Goal: Task Accomplishment & Management: Manage account settings

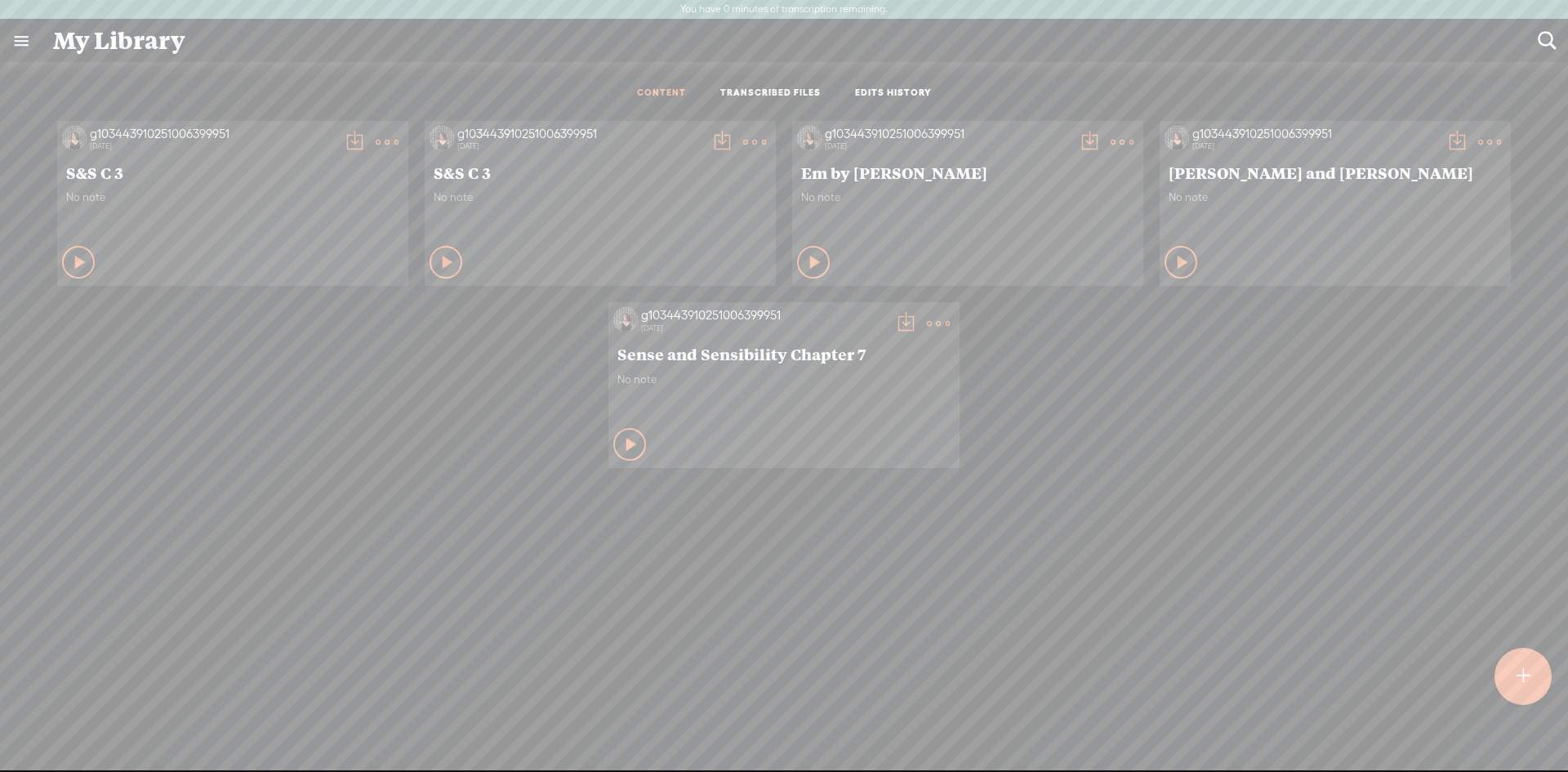
click at [823, 12] on label "You have 0 minutes of transcription remaining." at bounding box center [784, 10] width 207 height 13
click at [28, 45] on link at bounding box center [21, 41] width 43 height 43
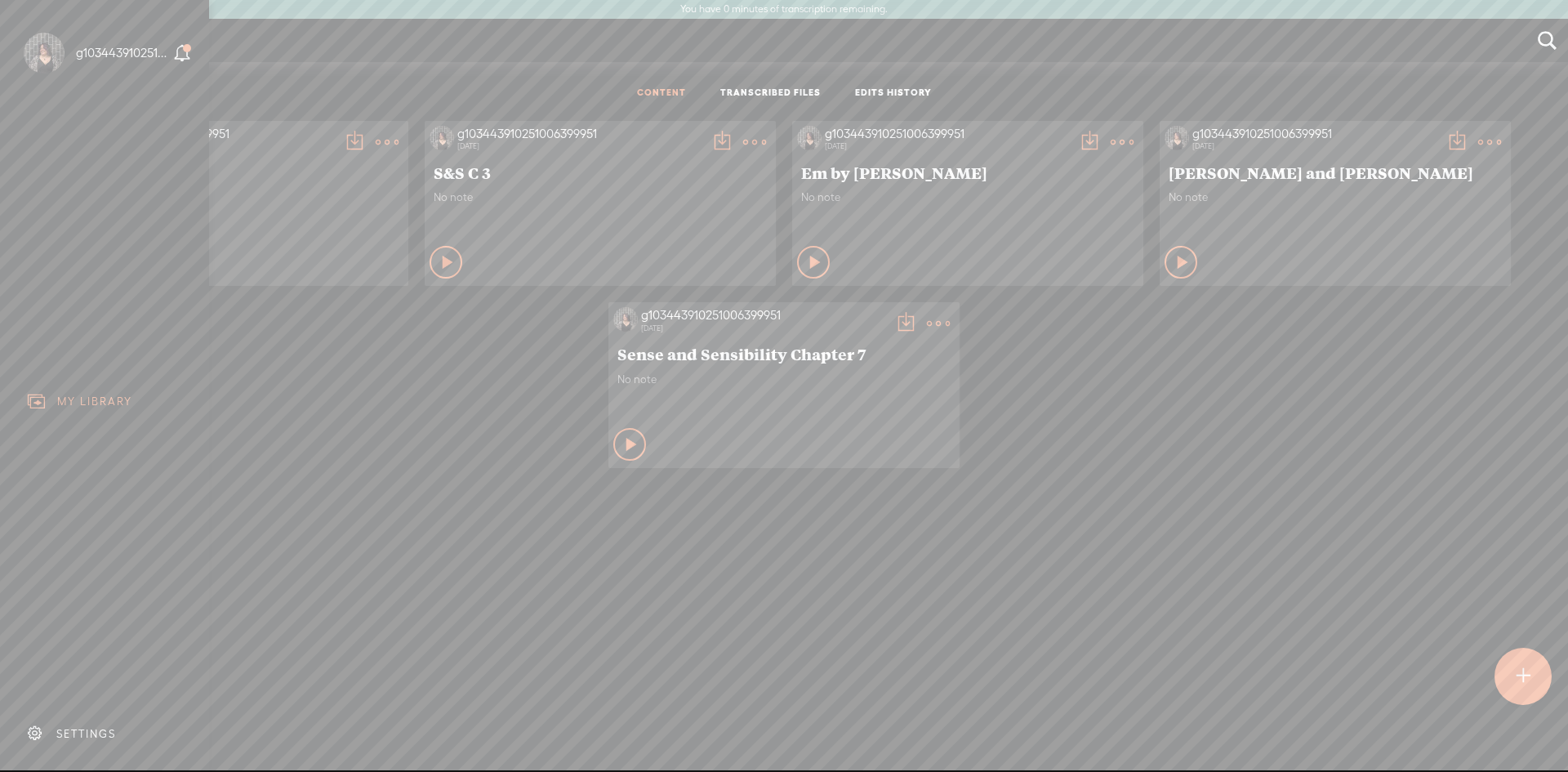
click at [115, 727] on div "SETTINGS" at bounding box center [86, 733] width 60 height 14
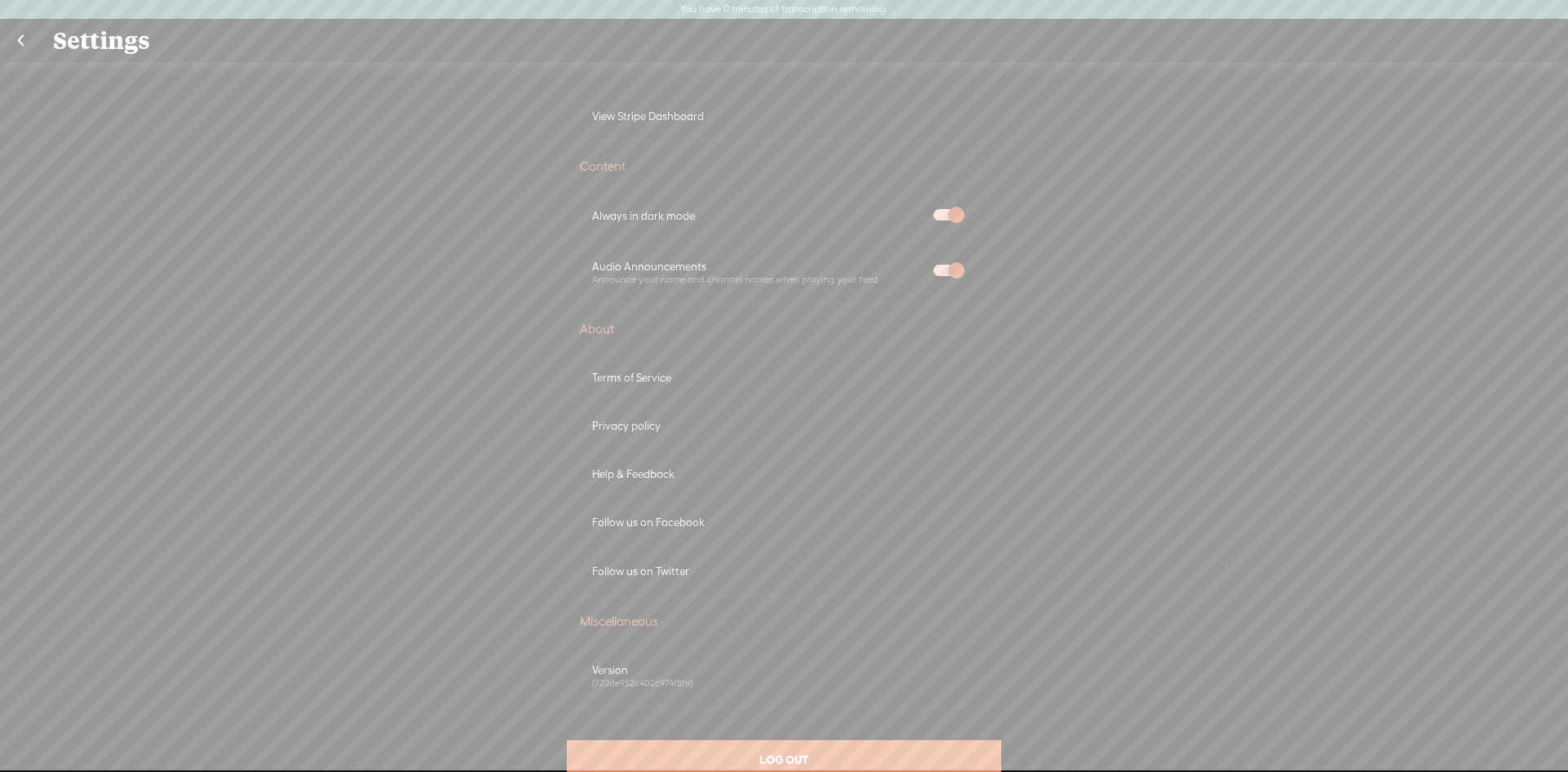
scroll to position [817, 0]
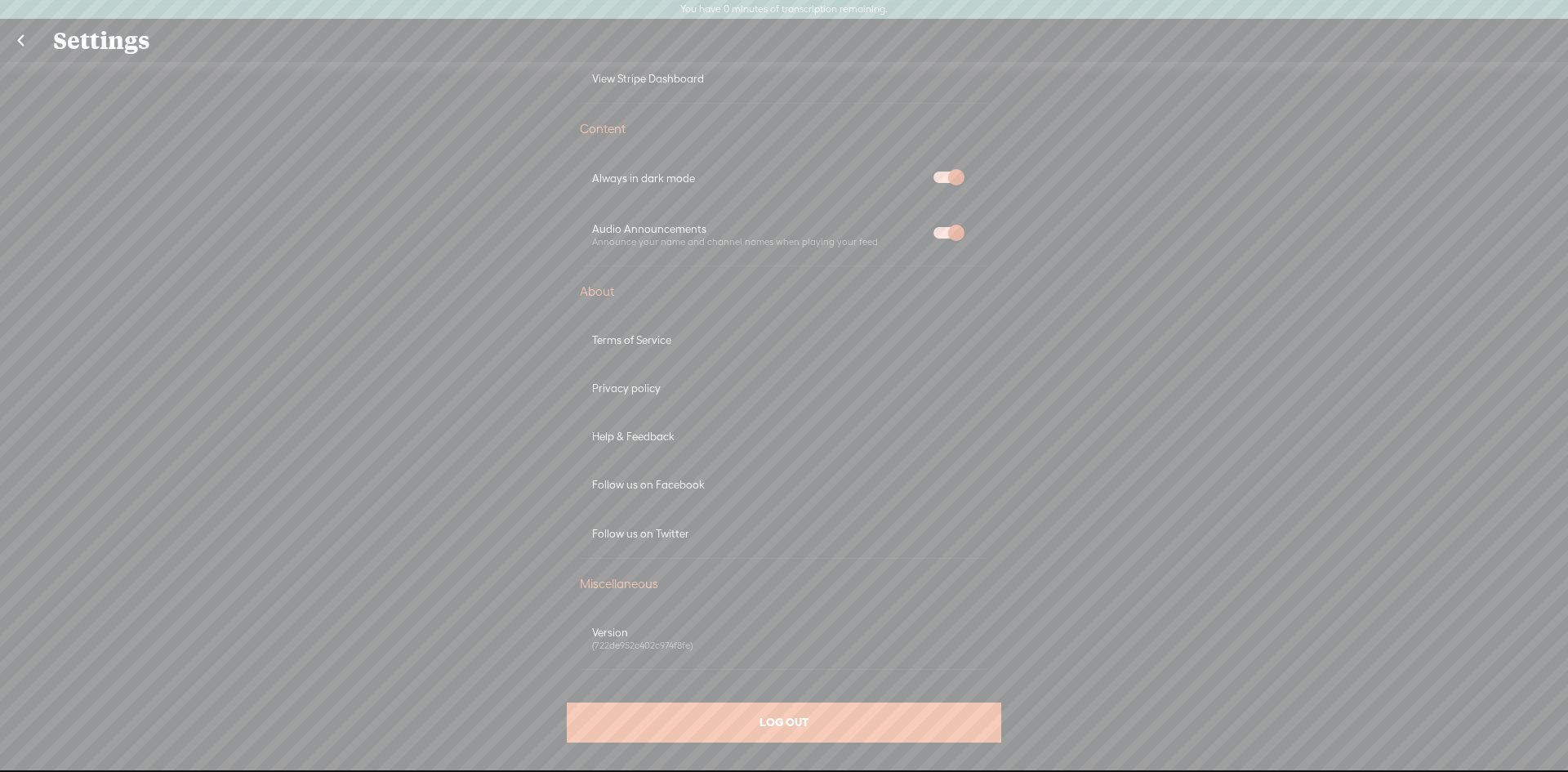
click at [610, 582] on div "Miscellaneous" at bounding box center [784, 584] width 409 height 16
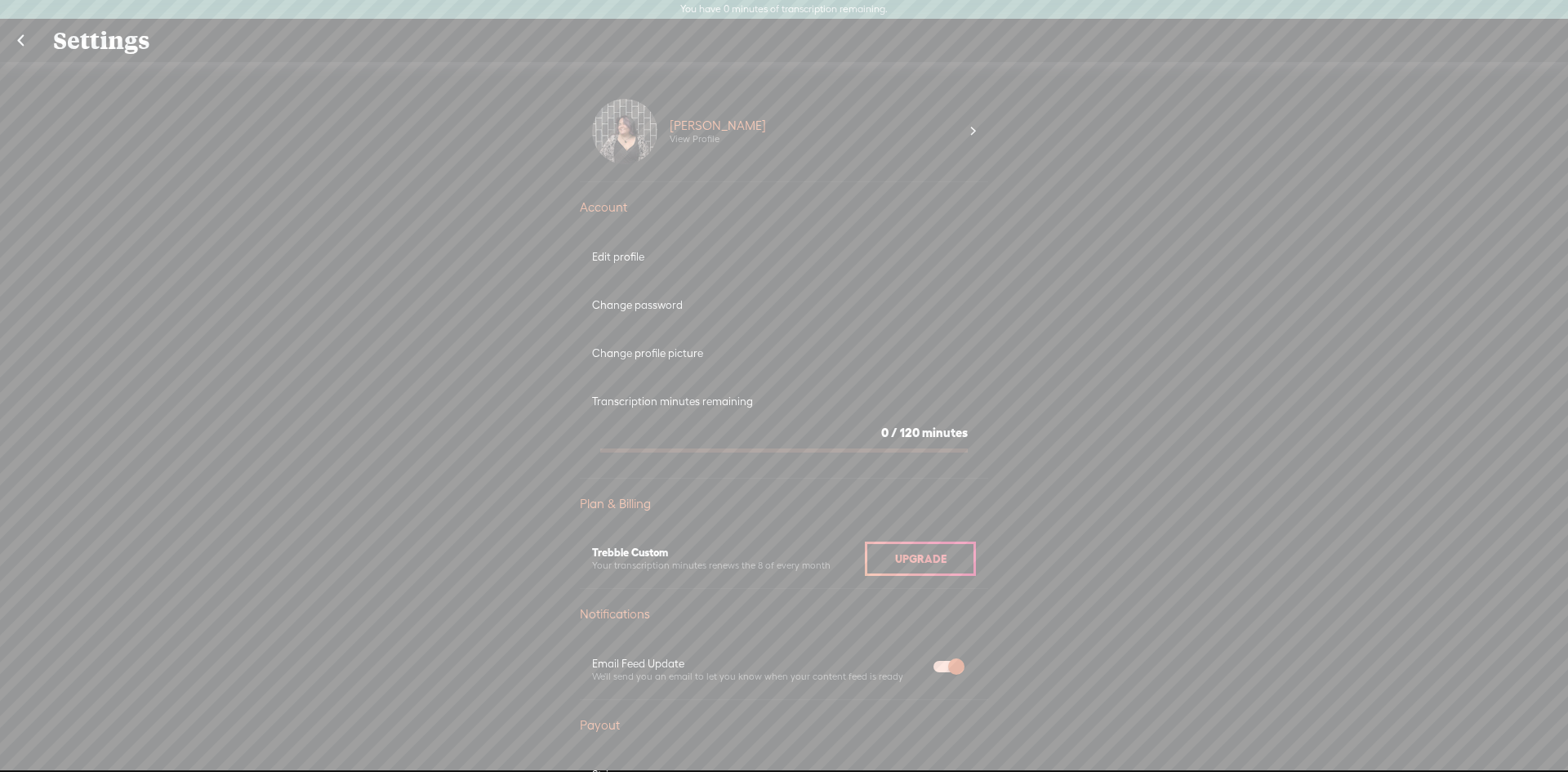
scroll to position [0, 0]
click at [697, 403] on div "Transcription minutes remaining" at bounding box center [784, 406] width 384 height 14
click at [922, 431] on span "minutes" at bounding box center [945, 437] width 45 height 14
click at [922, 439] on span "minutes" at bounding box center [945, 437] width 45 height 14
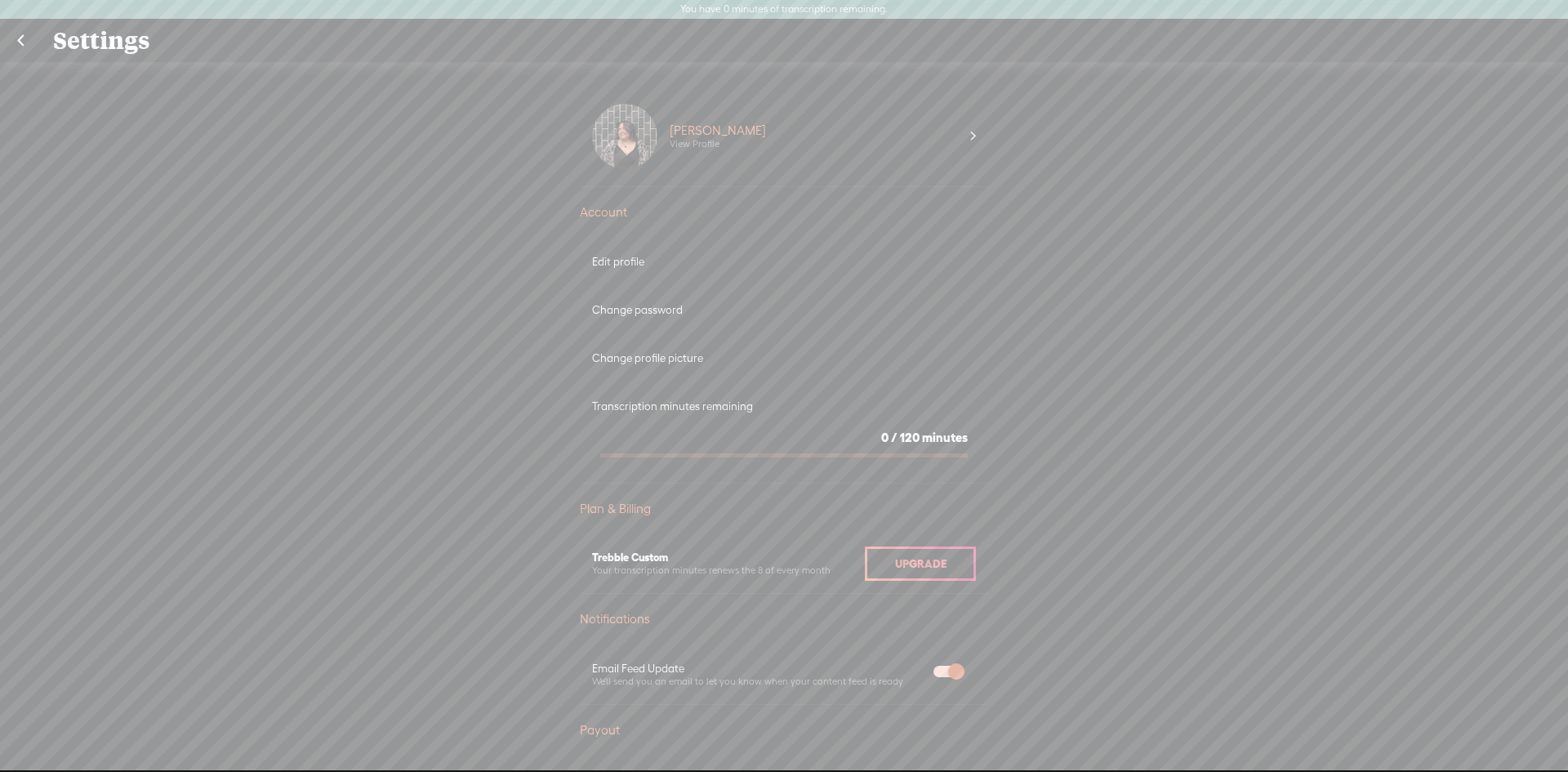
click at [922, 439] on span "minutes" at bounding box center [945, 437] width 45 height 14
click at [27, 39] on link at bounding box center [20, 41] width 41 height 43
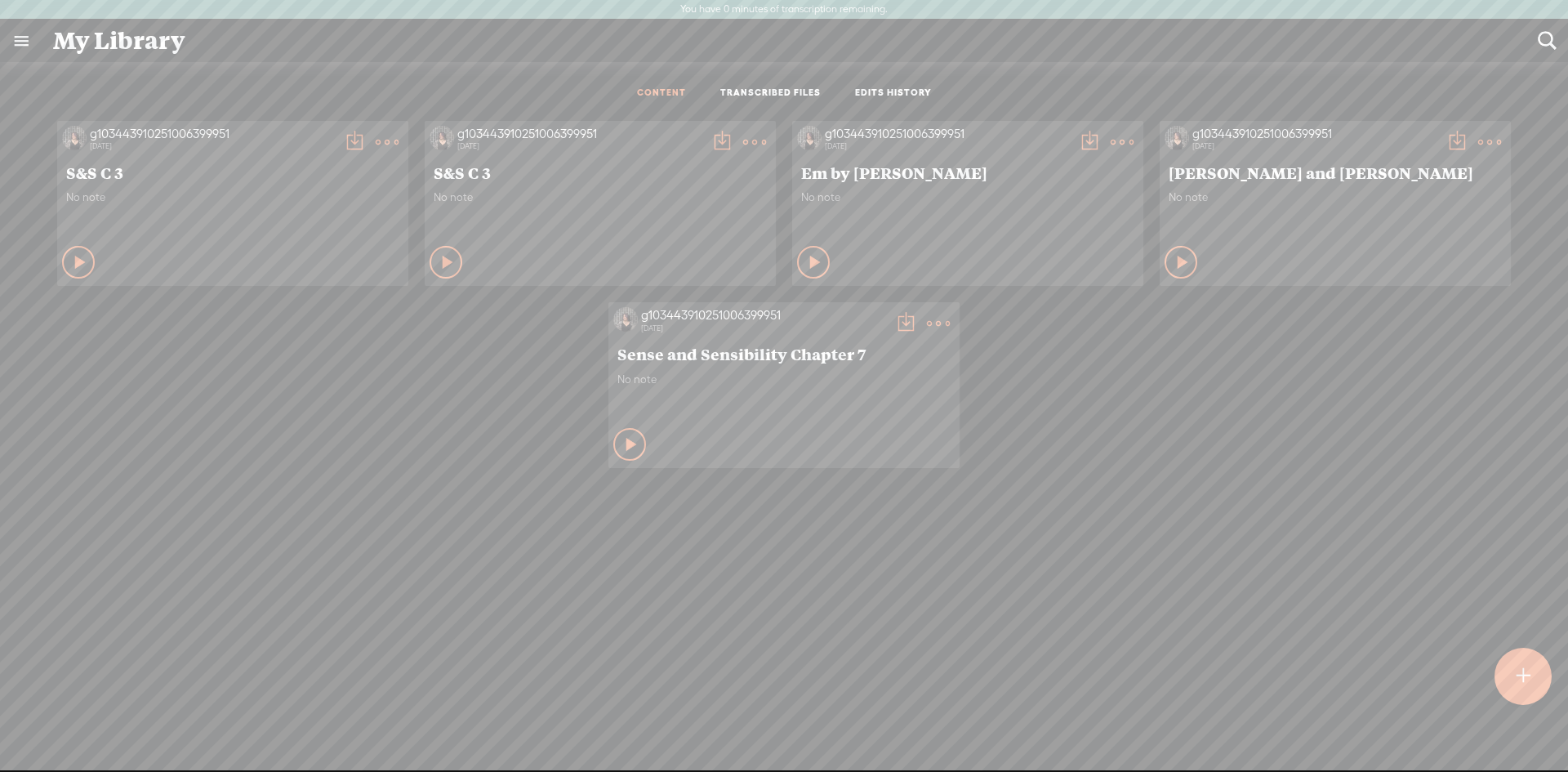
click at [23, 35] on link at bounding box center [21, 41] width 43 height 43
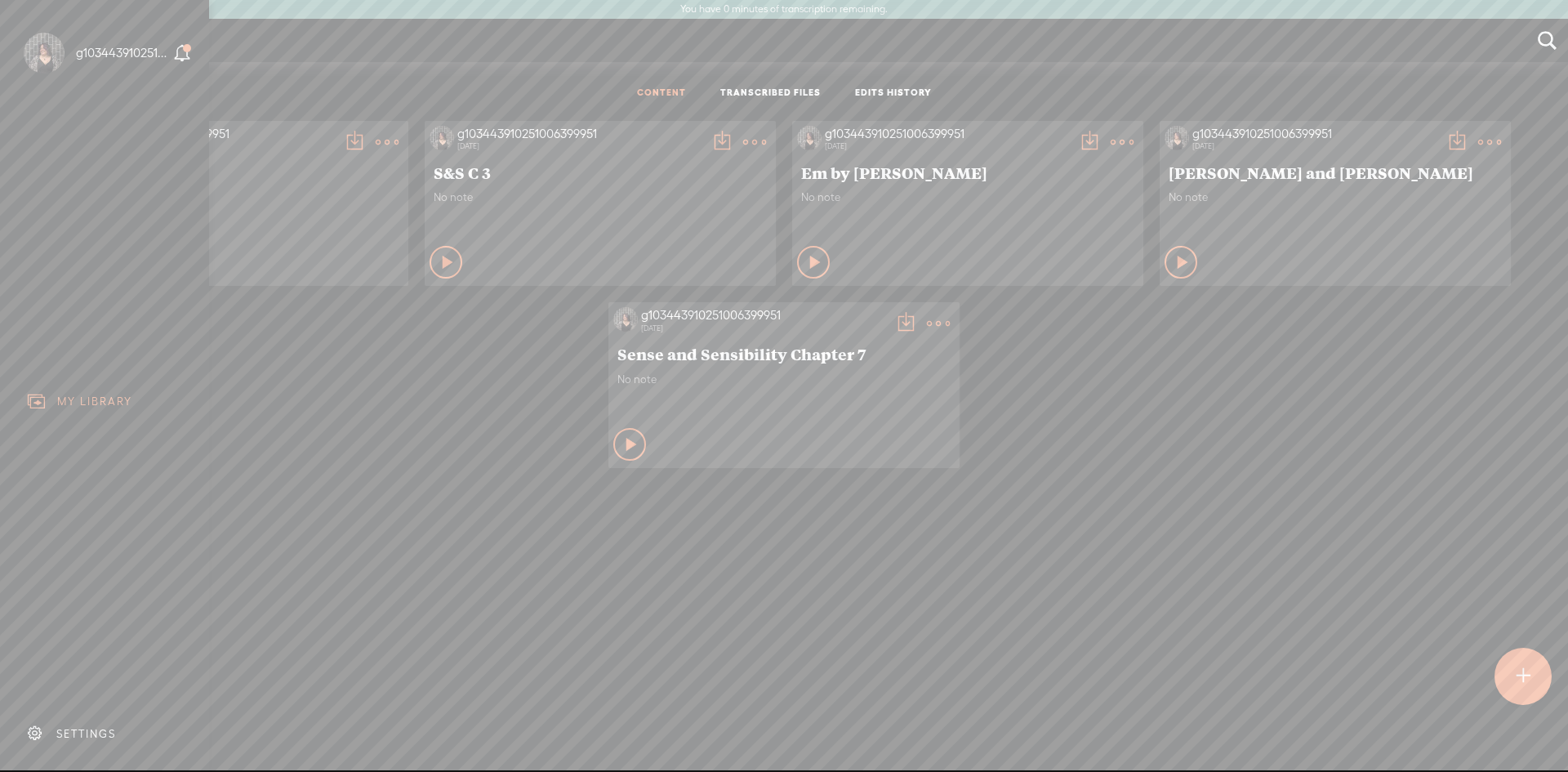
click at [185, 53] on icon at bounding box center [183, 54] width 19 height 19
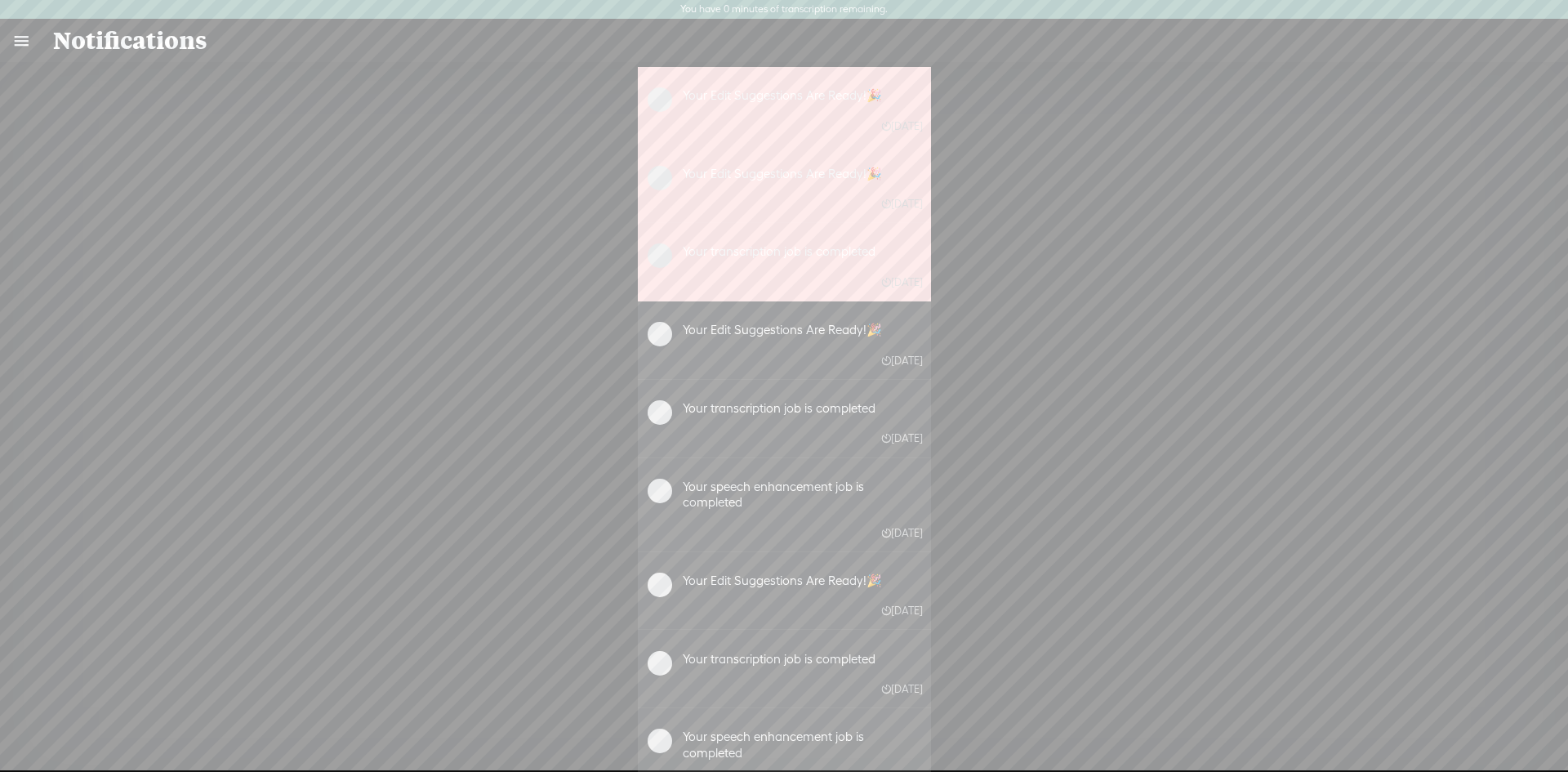
click at [816, 8] on label "You have 0 minutes of transcription remaining." at bounding box center [784, 10] width 207 height 13
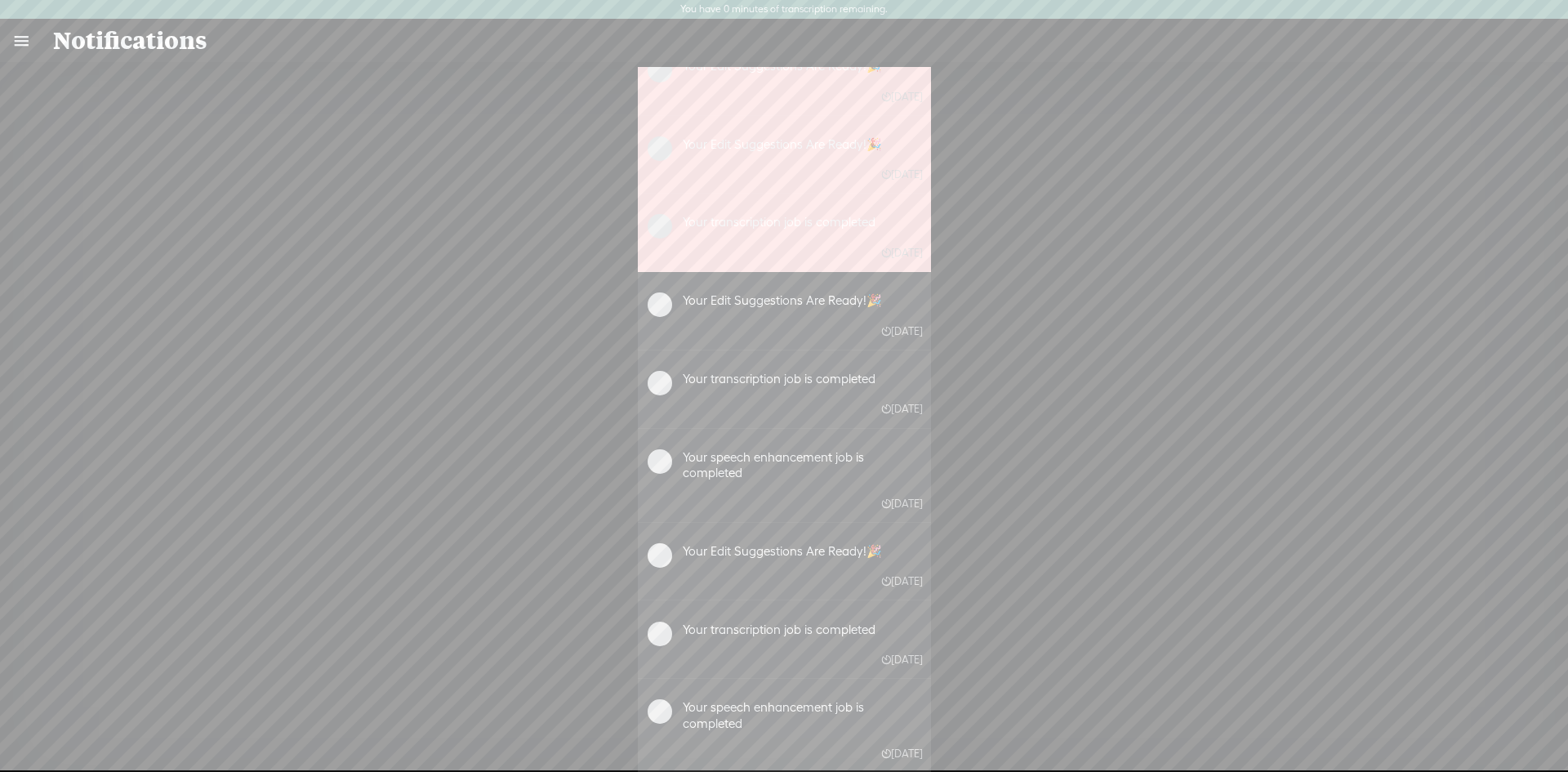
scroll to position [59, 0]
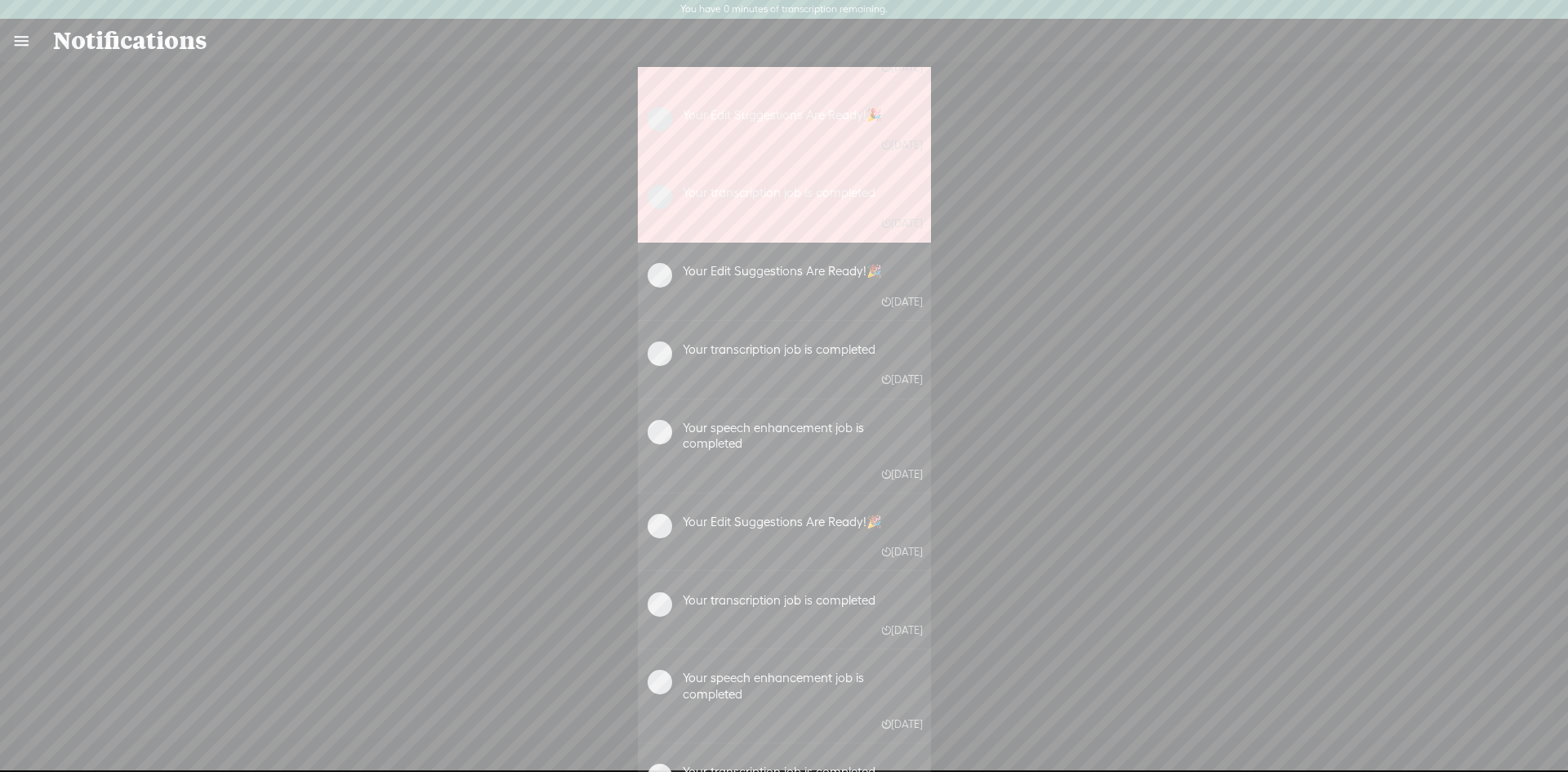
click at [490, 481] on div "Your Edit Suggestions Are Ready!🎉 [DATE] Your Edit Suggestions Are Ready!🎉 [DAT…" at bounding box center [783, 429] width 1543 height 723
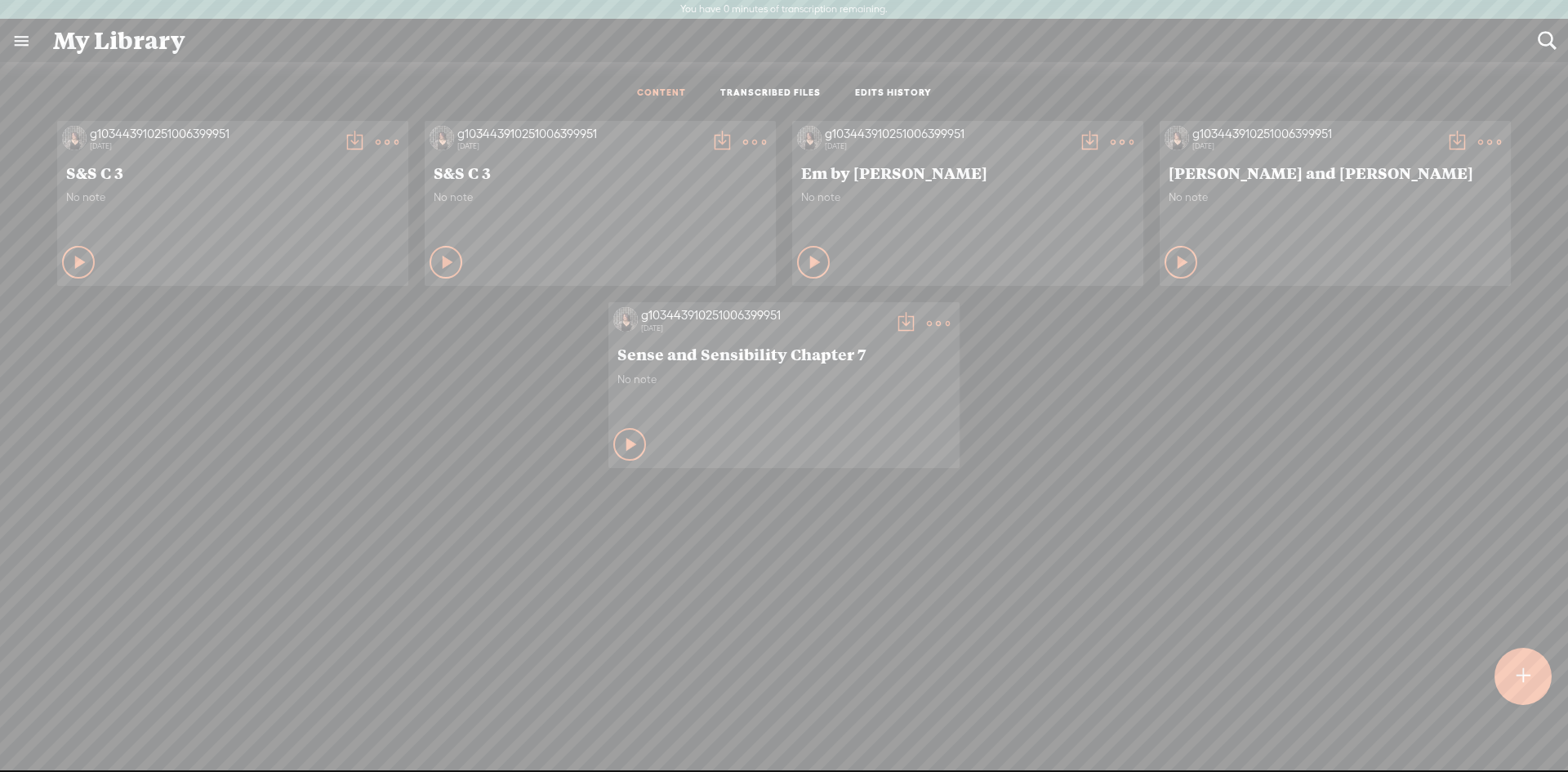
click at [28, 39] on link at bounding box center [21, 41] width 43 height 43
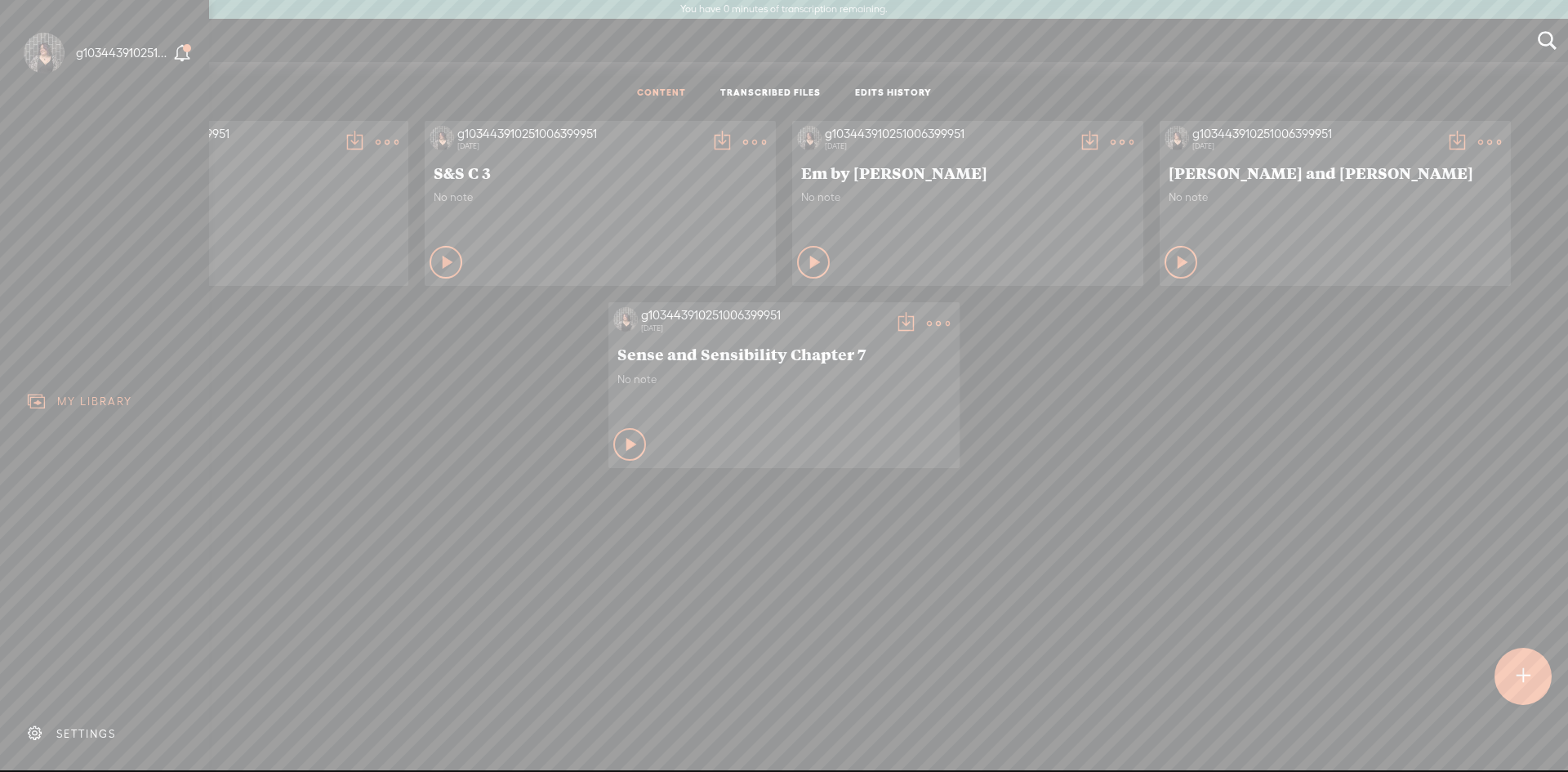
click at [87, 727] on div "SETTINGS" at bounding box center [86, 733] width 60 height 14
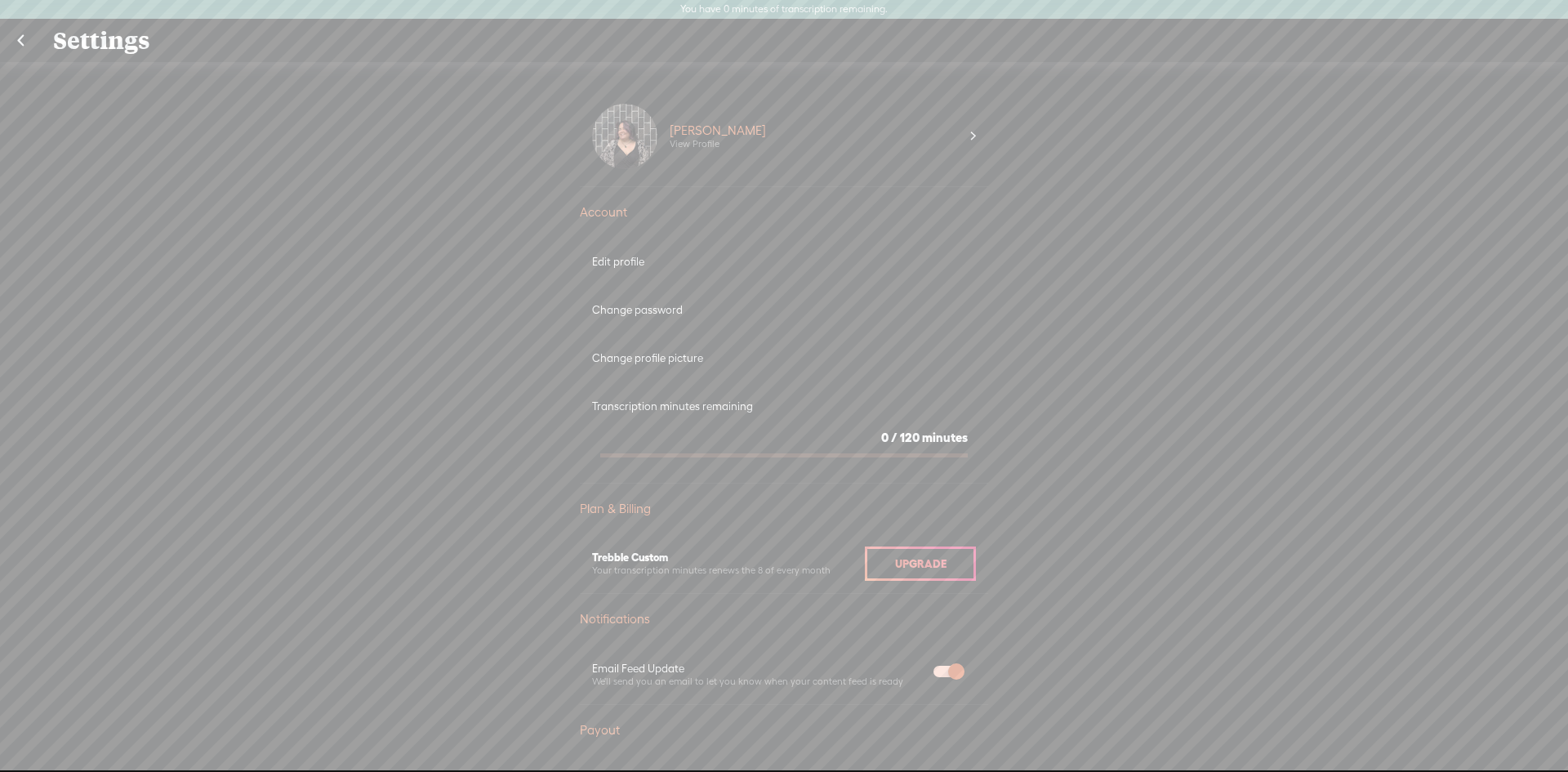
click at [933, 437] on span "minutes" at bounding box center [945, 437] width 45 height 14
click at [972, 124] on div "Frances Duncan View Profile" at bounding box center [784, 136] width 409 height 101
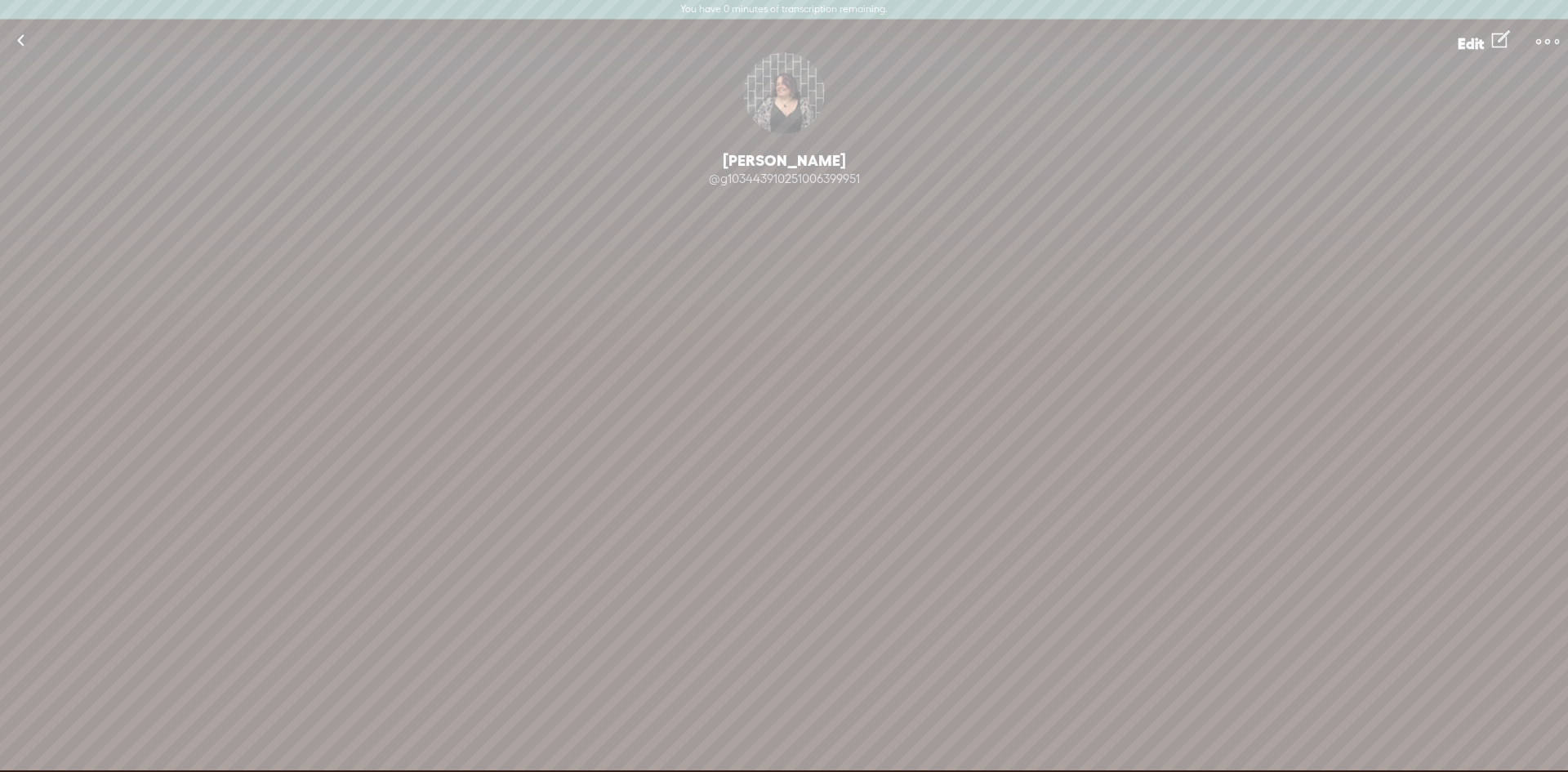
click at [1550, 37] on t at bounding box center [1547, 41] width 23 height 23
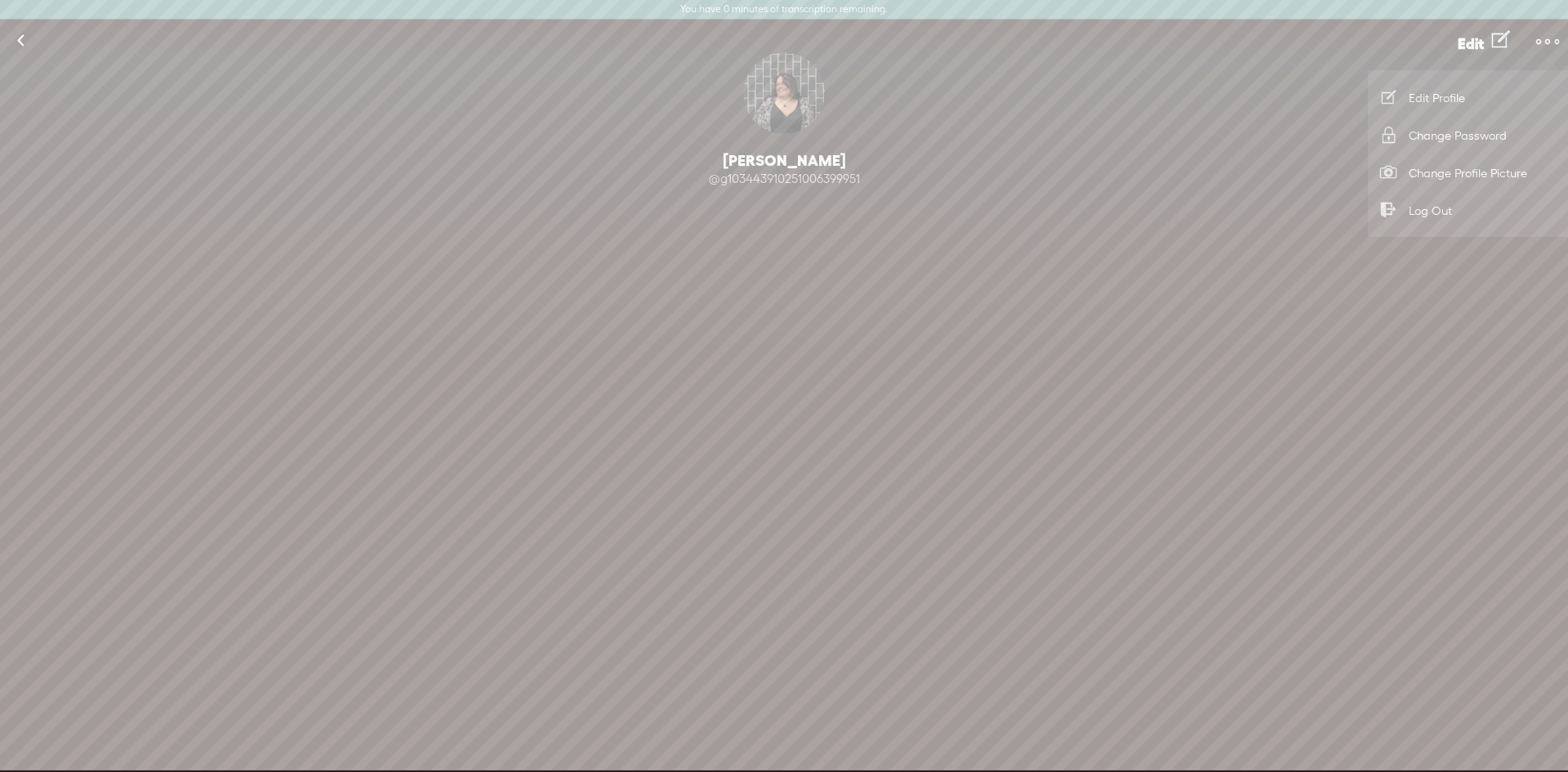
click at [26, 45] on link at bounding box center [20, 41] width 41 height 43
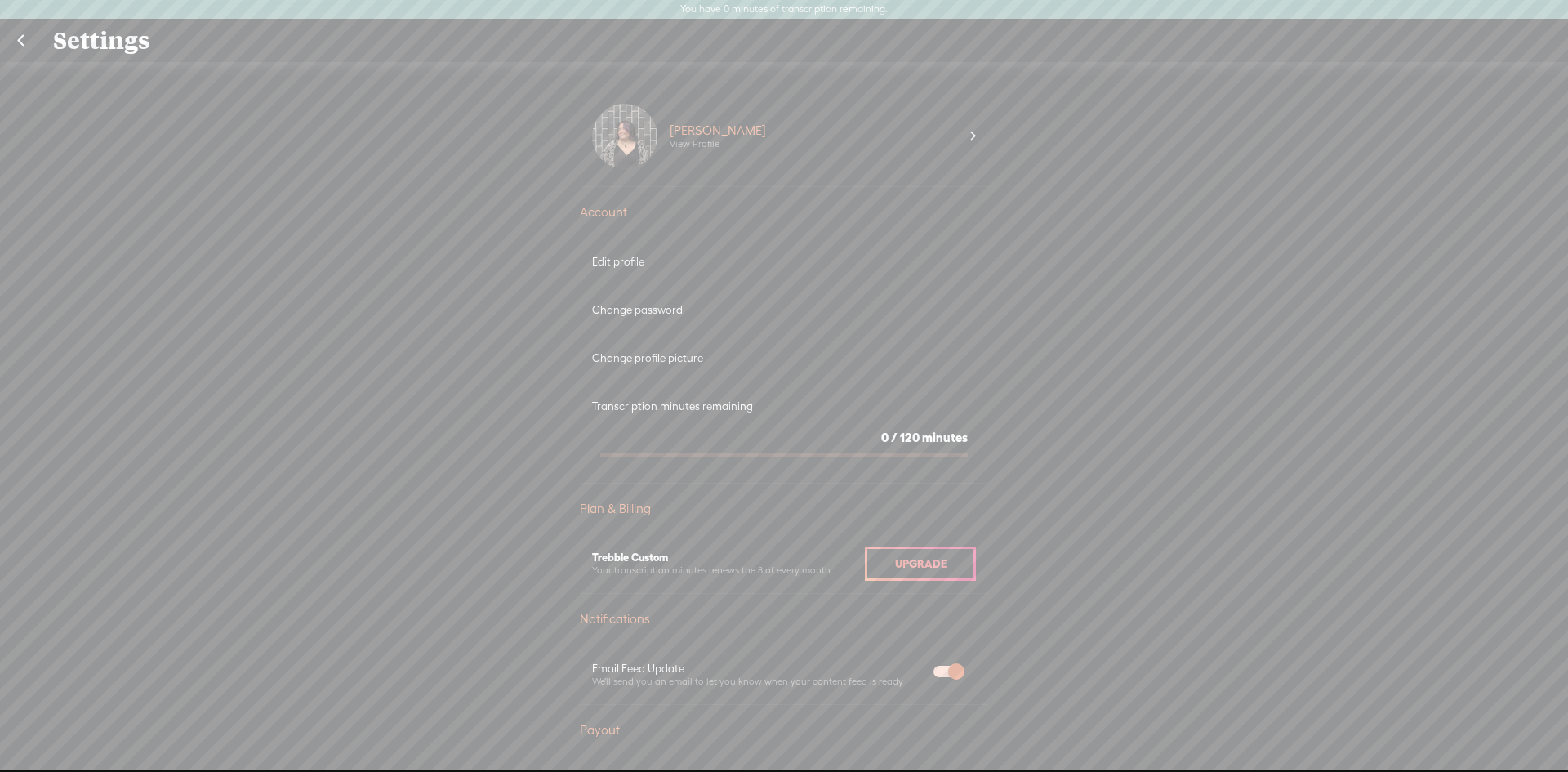
click at [13, 39] on link at bounding box center [20, 41] width 41 height 43
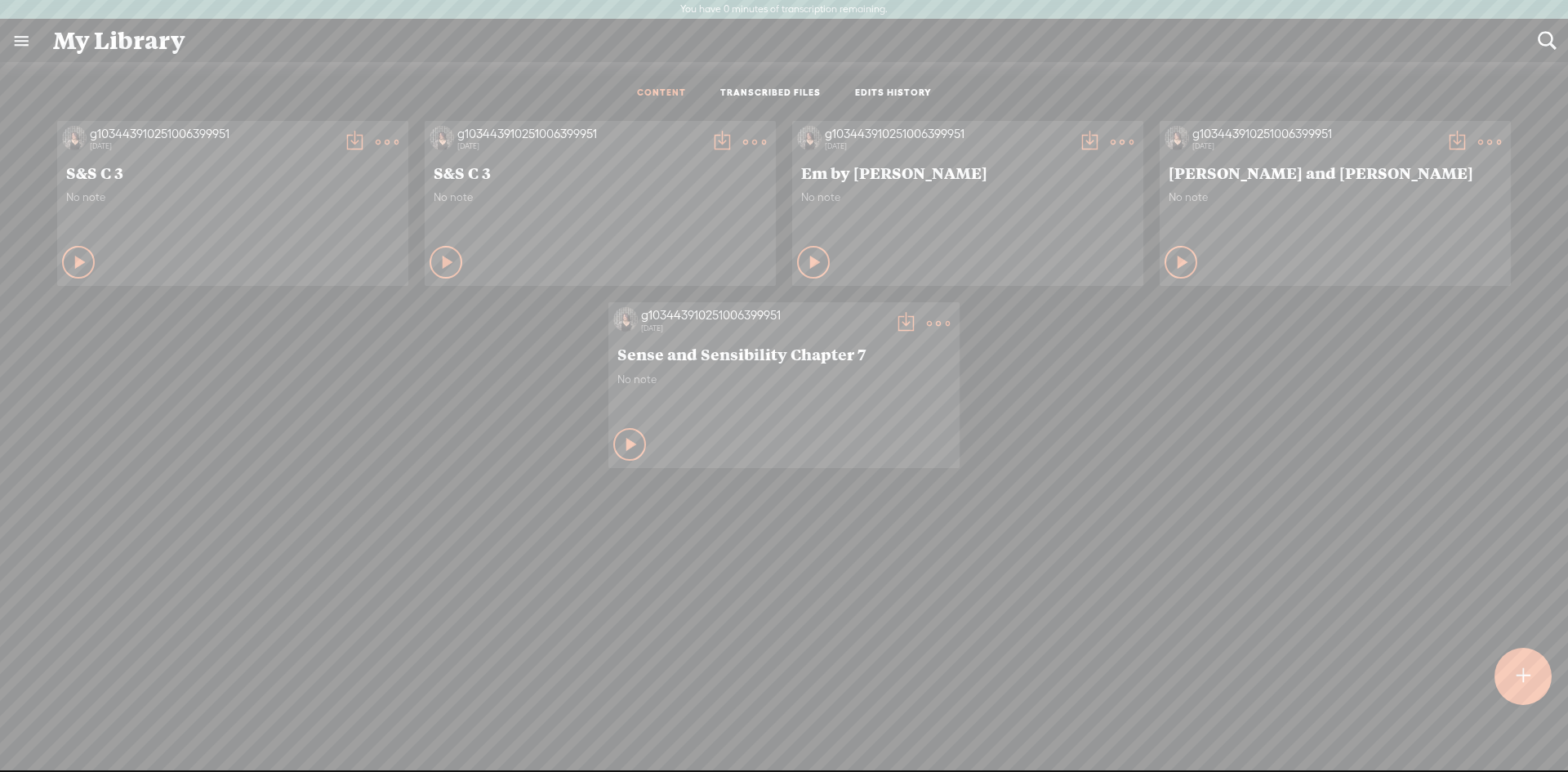
click at [748, 94] on link "TRANSCRIBED FILES" at bounding box center [770, 93] width 101 height 14
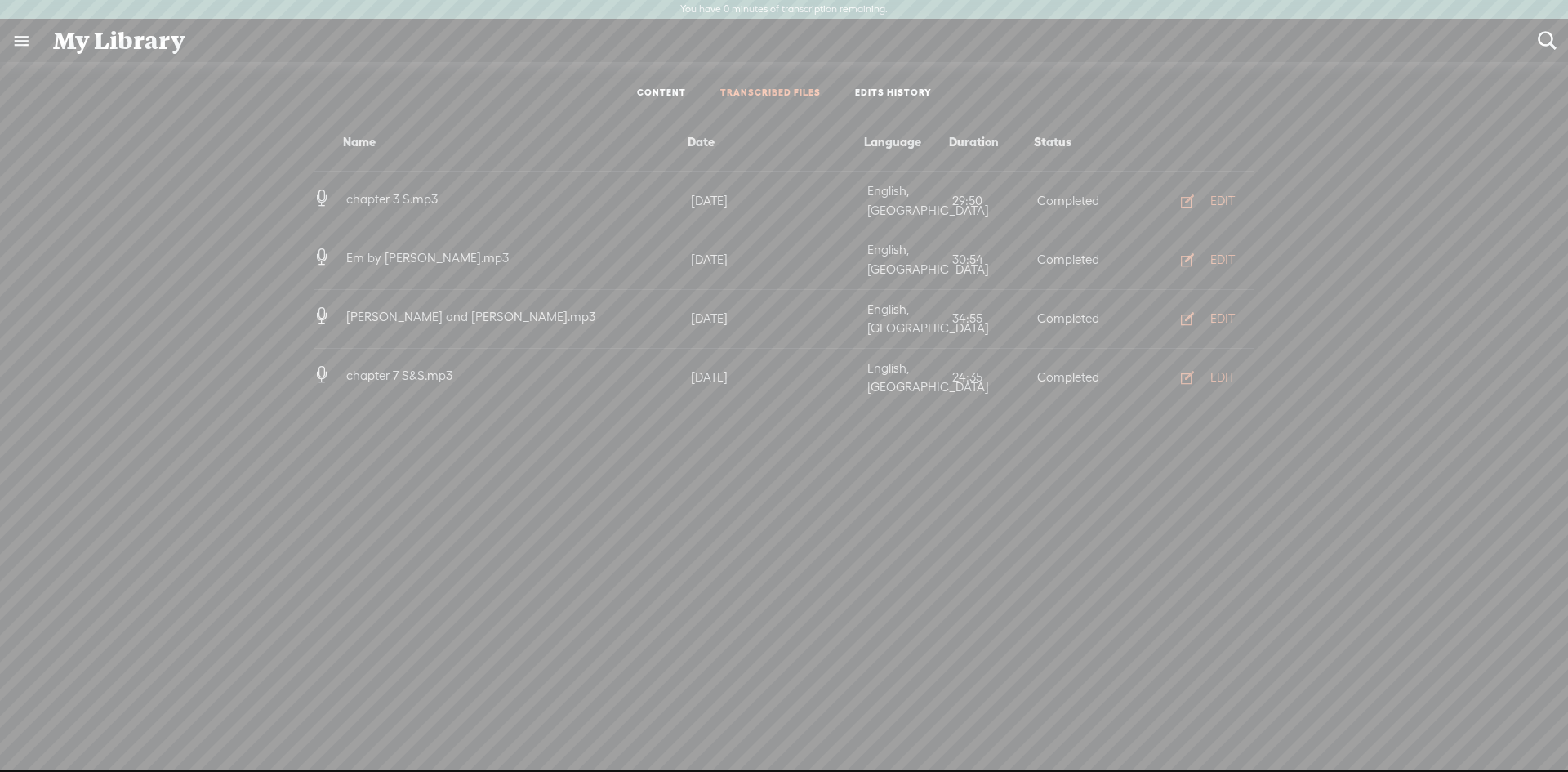
click at [895, 88] on link "EDITS HISTORY" at bounding box center [893, 93] width 77 height 14
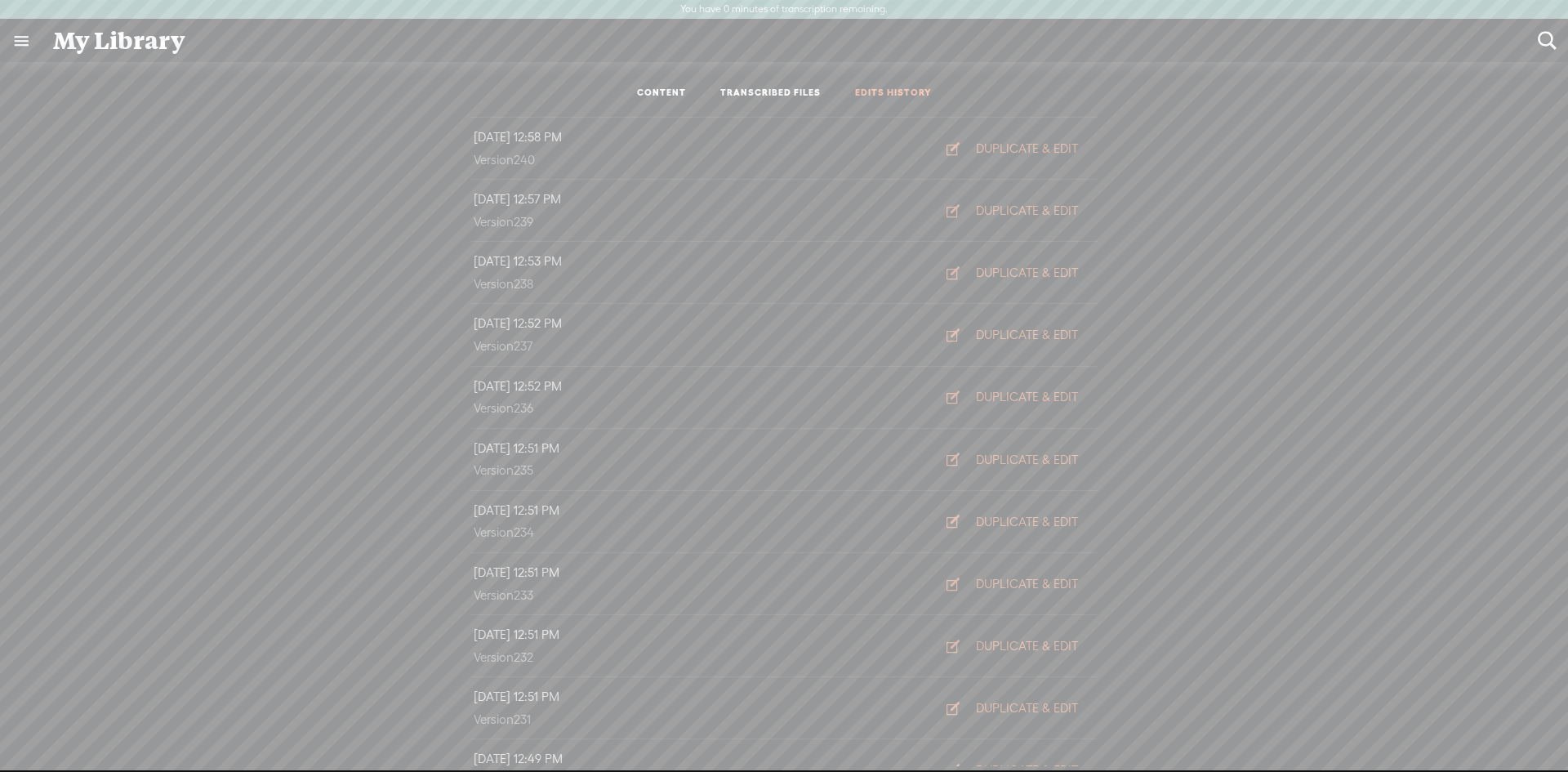
scroll to position [632, 0]
click at [665, 95] on link "CONTENT" at bounding box center [661, 93] width 49 height 14
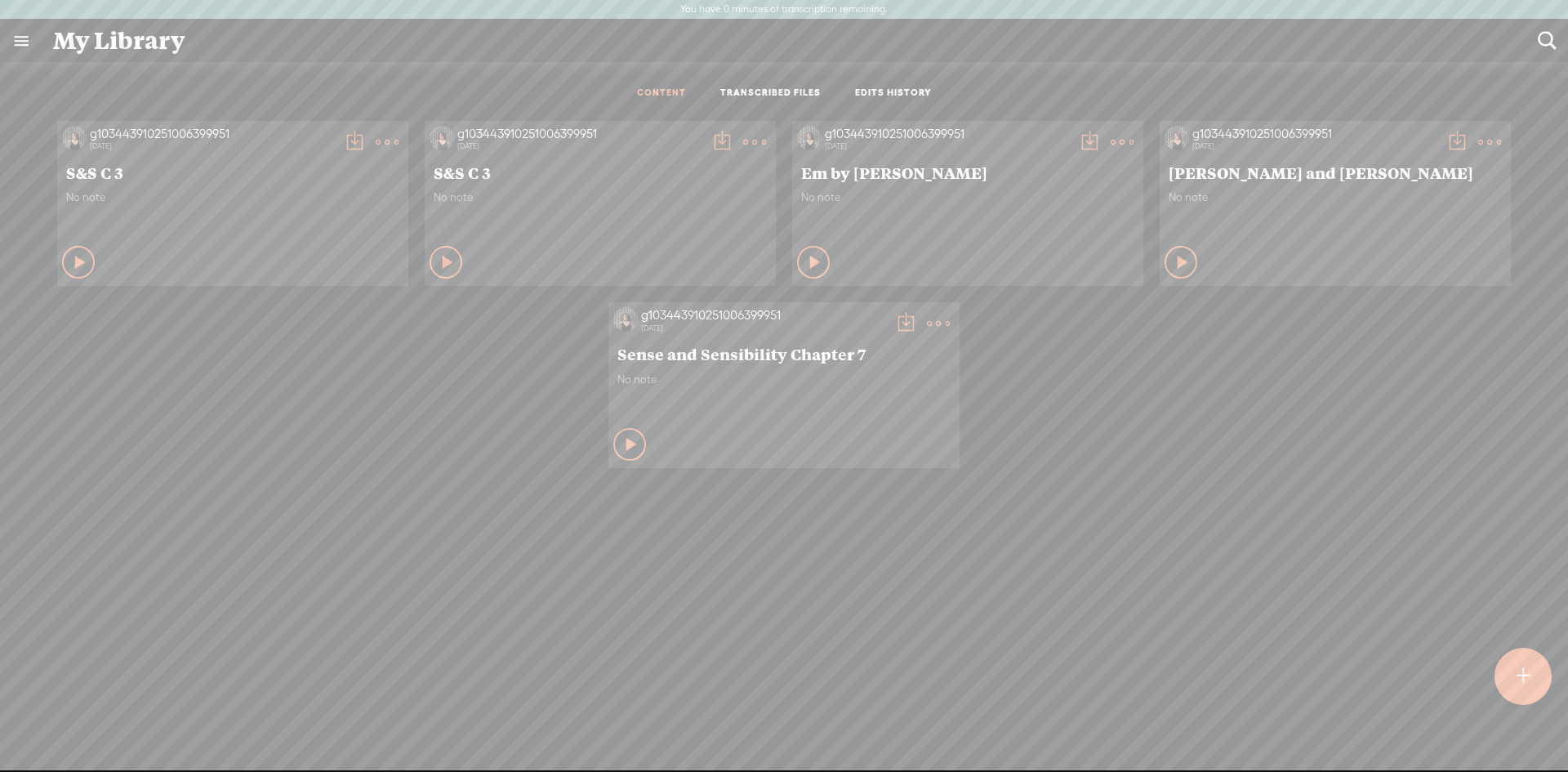
click at [381, 137] on t at bounding box center [387, 142] width 23 height 23
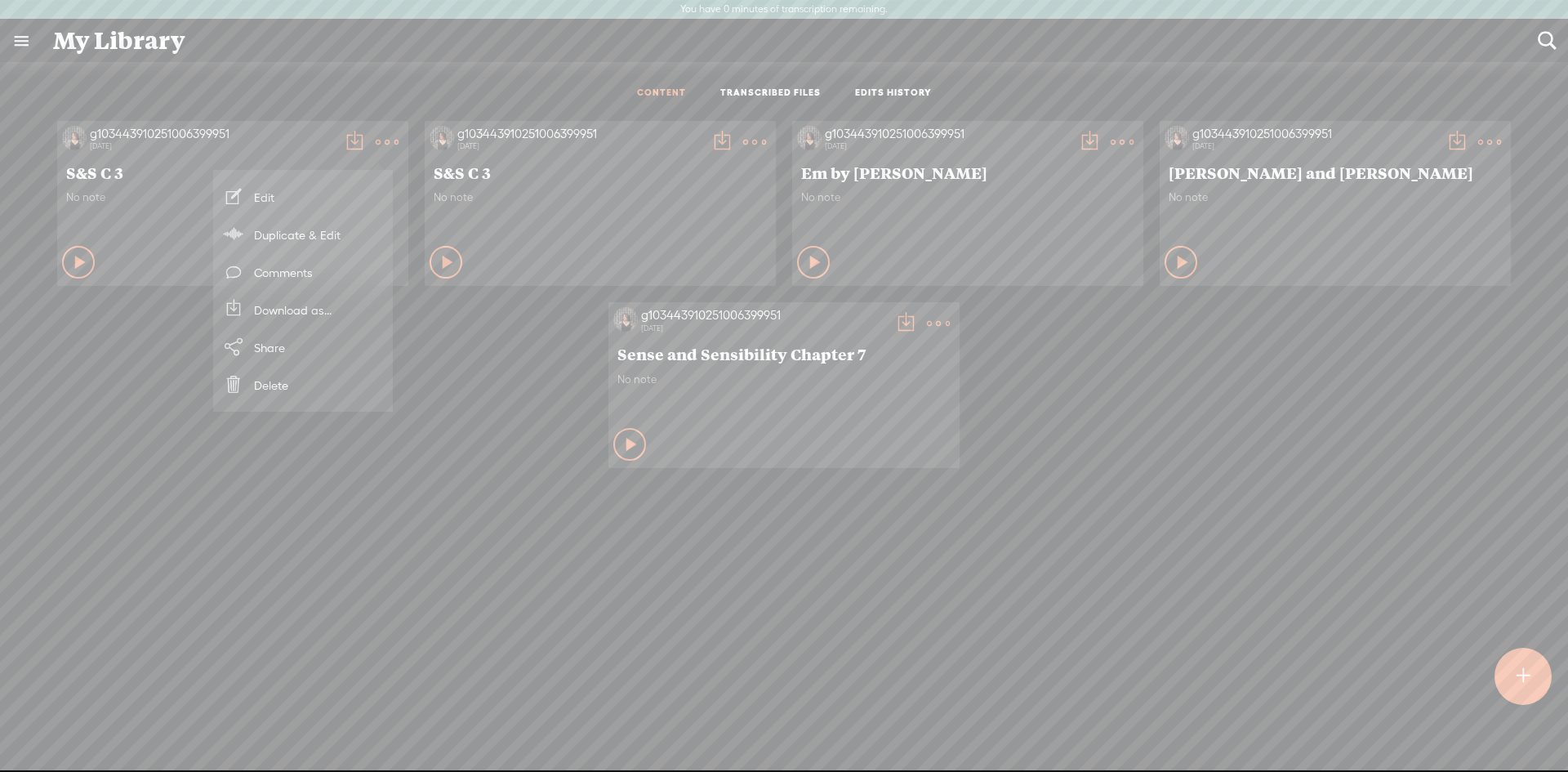
click at [276, 352] on link "Share" at bounding box center [303, 346] width 164 height 37
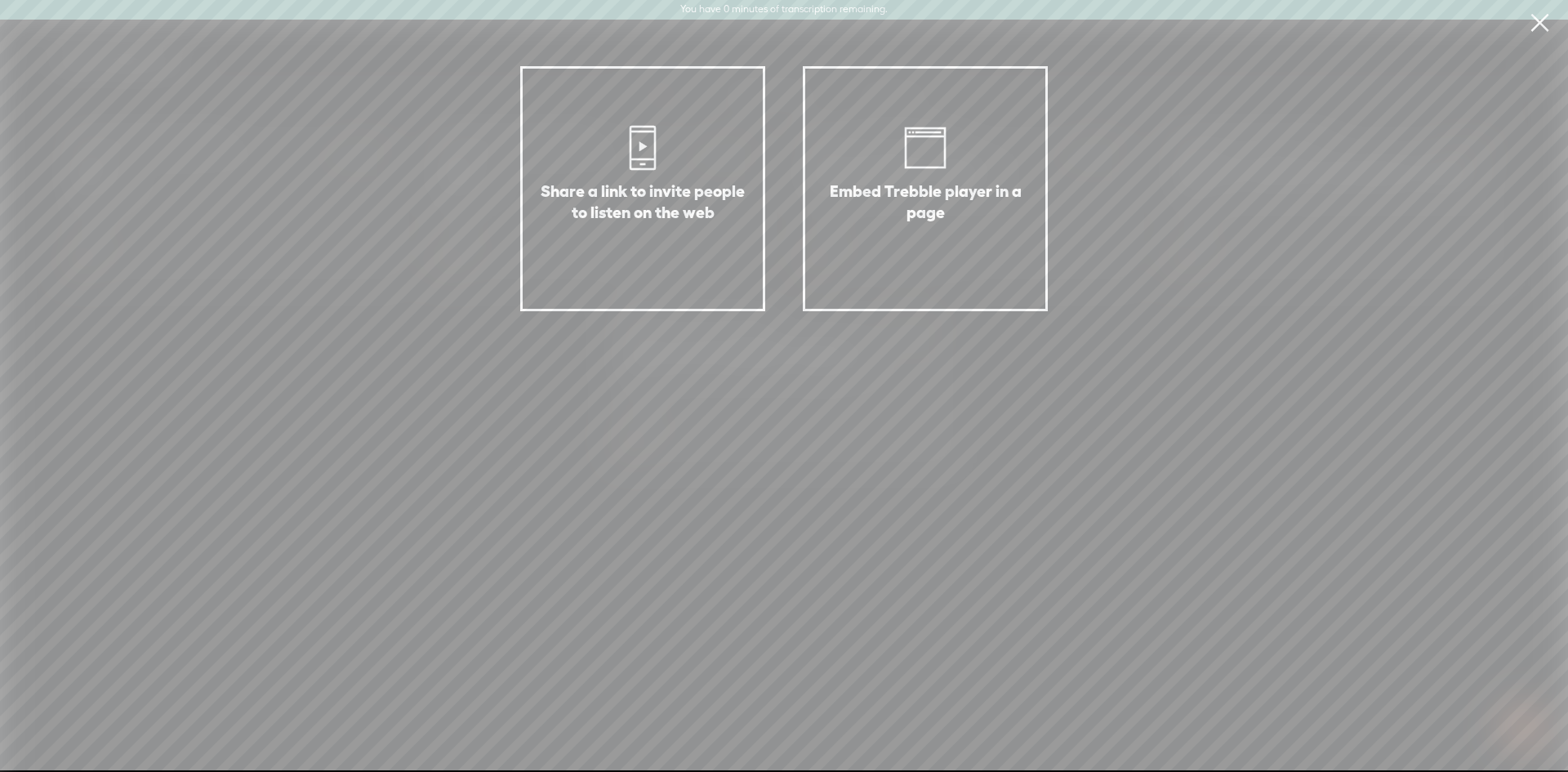
click at [1543, 22] on link at bounding box center [1539, 23] width 41 height 45
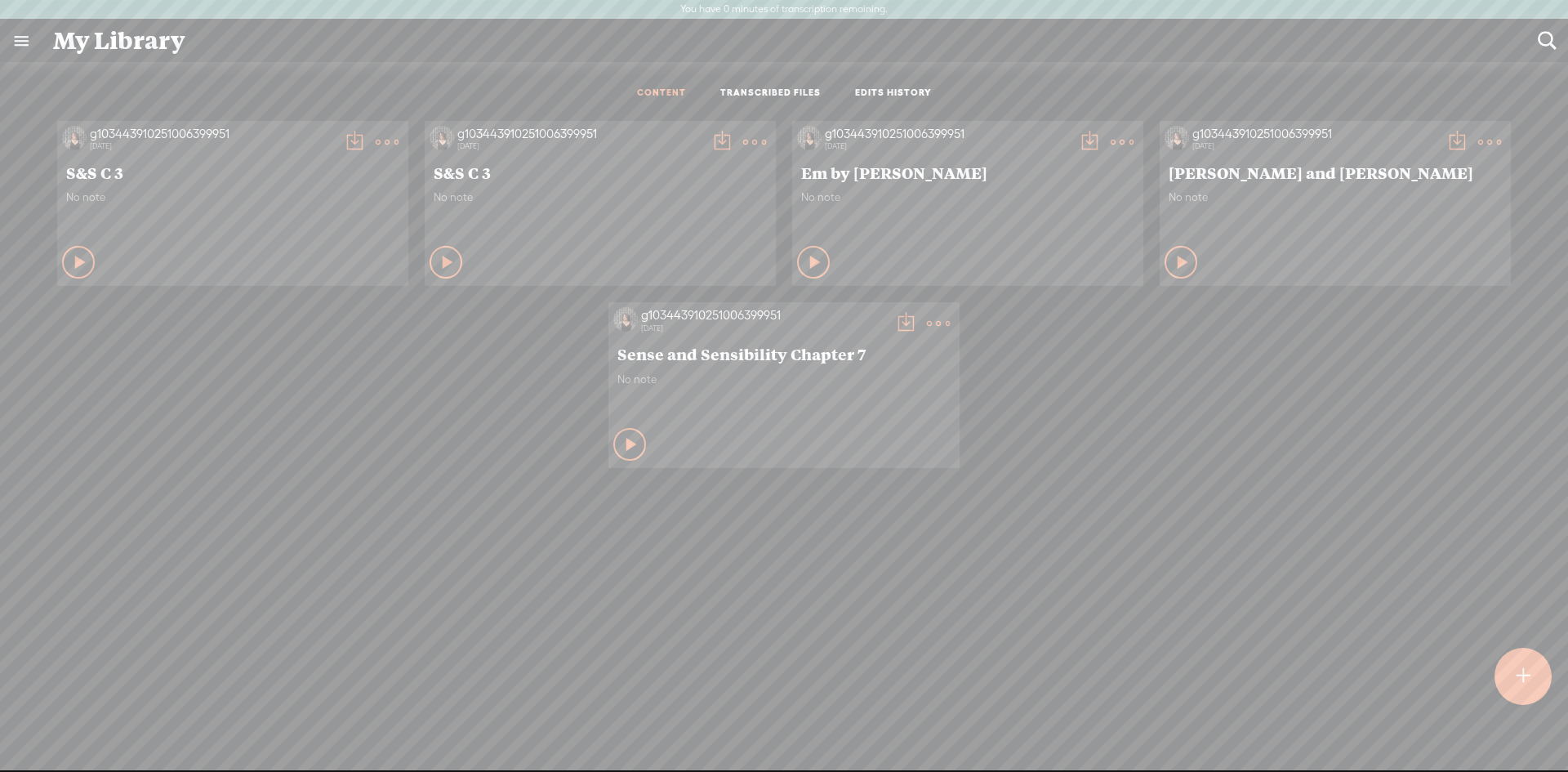
click at [101, 45] on div "My Library" at bounding box center [784, 41] width 1484 height 43
click at [20, 41] on link at bounding box center [21, 41] width 43 height 43
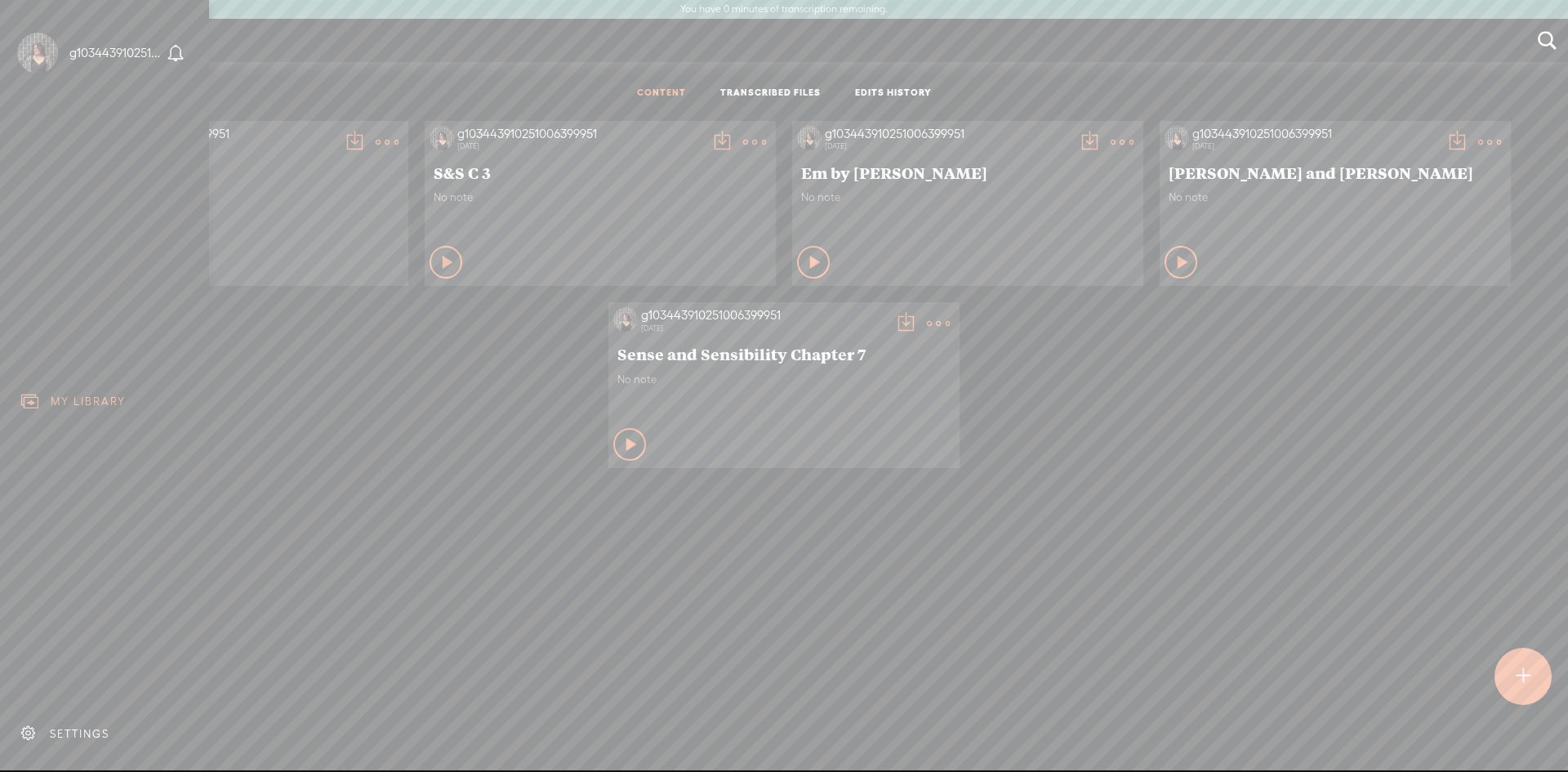
scroll to position [0, 0]
click at [69, 727] on div "SETTINGS" at bounding box center [86, 733] width 60 height 14
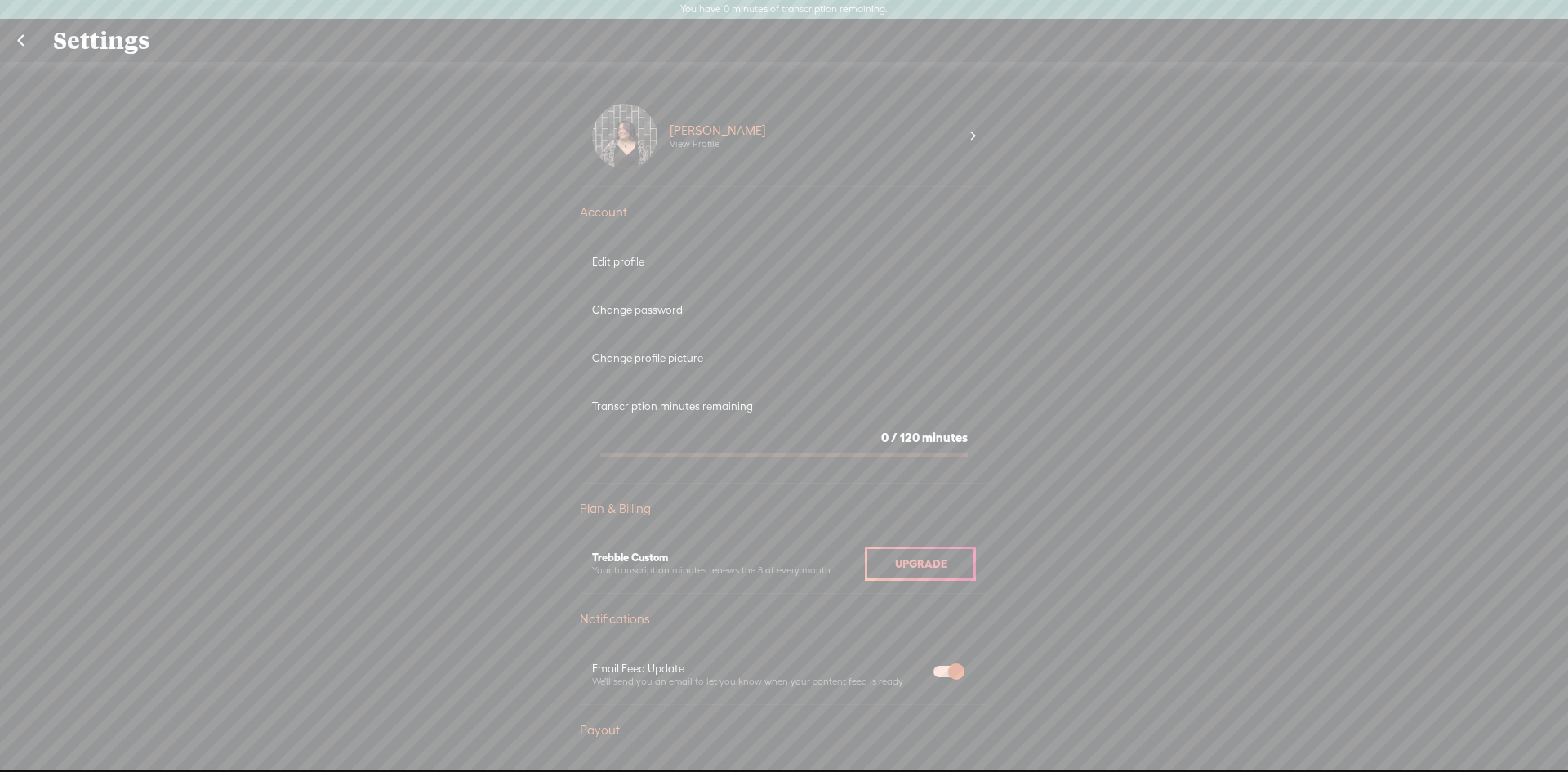
click at [673, 401] on div "Transcription minutes remaining" at bounding box center [784, 406] width 384 height 14
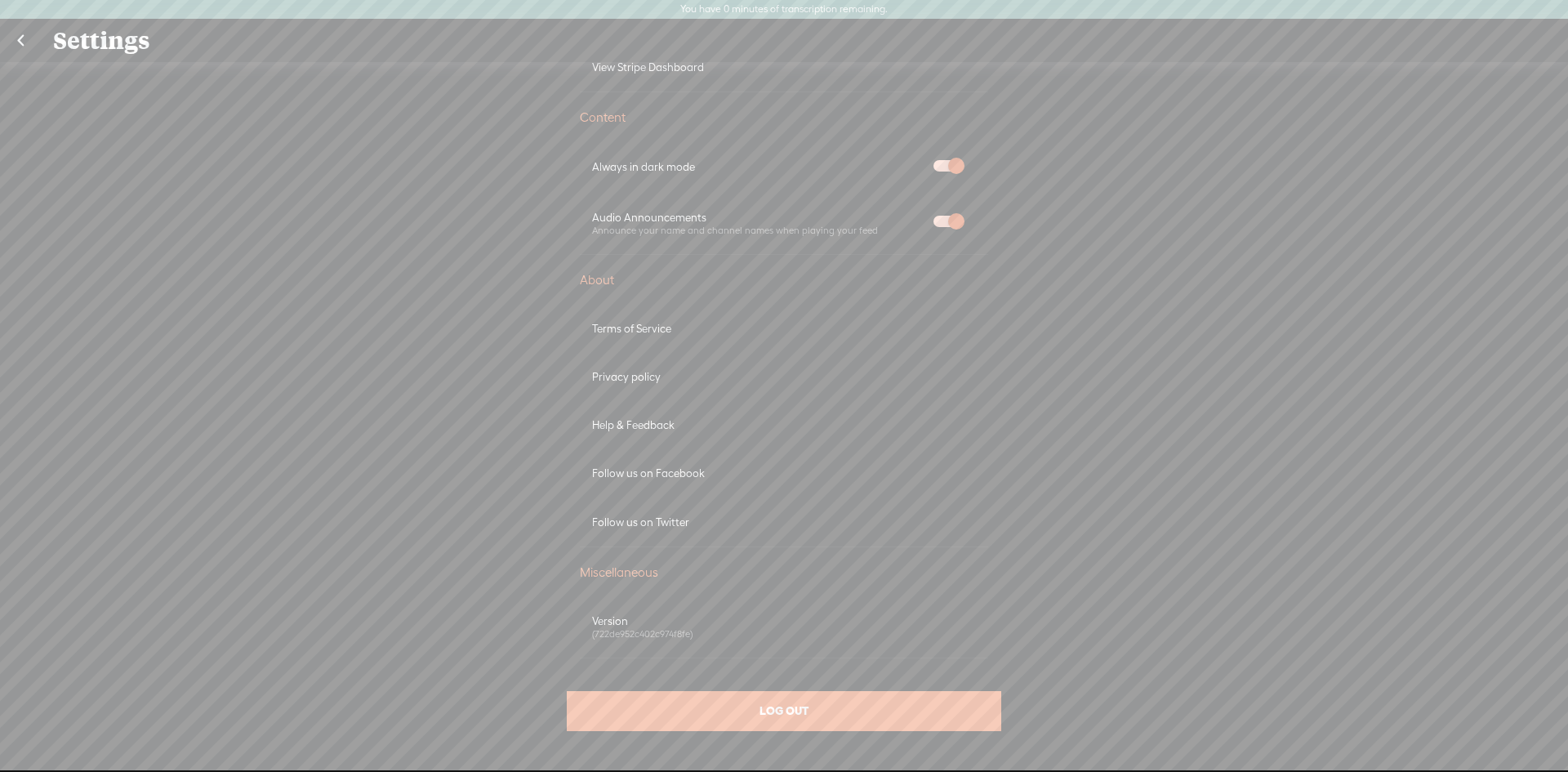
scroll to position [174, 0]
